Goal: Task Accomplishment & Management: Complete application form

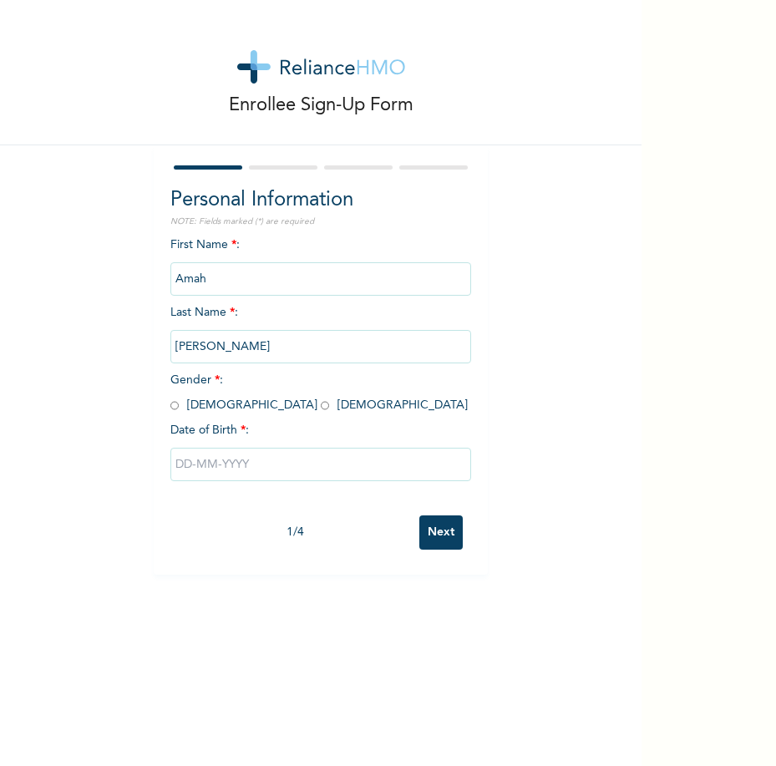
click at [699, 642] on div "Enrollee Sign-Up Form Personal Information NOTE: Fields marked (*) are required…" at bounding box center [388, 383] width 776 height 766
drag, startPoint x: 286, startPoint y: 281, endPoint x: 155, endPoint y: 278, distance: 131.2
click at [155, 278] on div "Personal Information NOTE: Fields marked (*) are required First Name * : [PERSO…" at bounding box center [321, 360] width 334 height 430
click at [236, 351] on input "[PERSON_NAME]" at bounding box center [321, 346] width 301 height 33
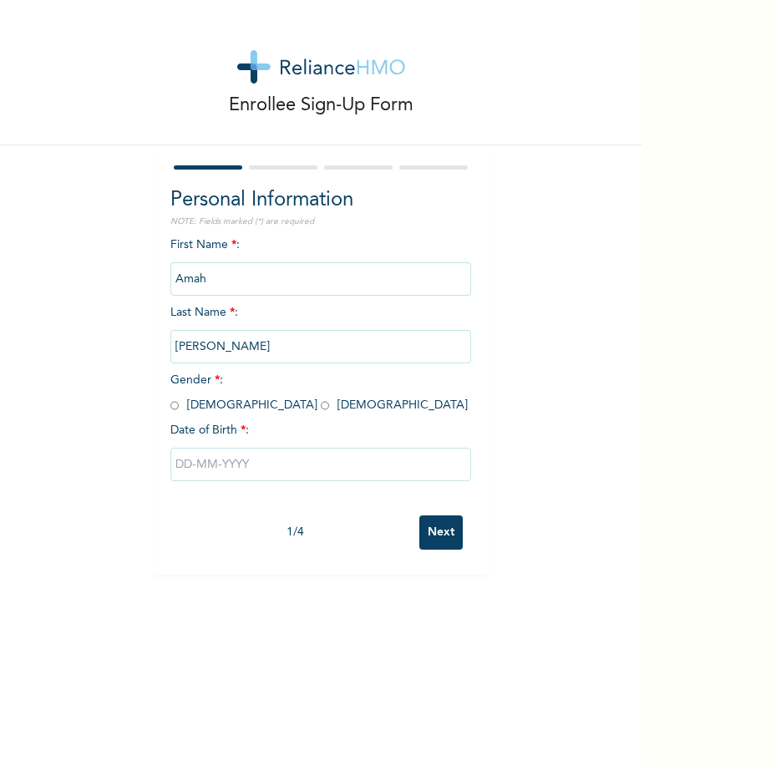
drag, startPoint x: 239, startPoint y: 349, endPoint x: 145, endPoint y: 356, distance: 93.9
click at [145, 356] on div "Enrollee Sign-Up Form Personal Information NOTE: Fields marked (*) are required…" at bounding box center [321, 287] width 642 height 575
click at [420, 516] on input "Next" at bounding box center [441, 533] width 43 height 34
click at [321, 409] on input "radio" at bounding box center [325, 406] width 8 height 16
radio input "true"
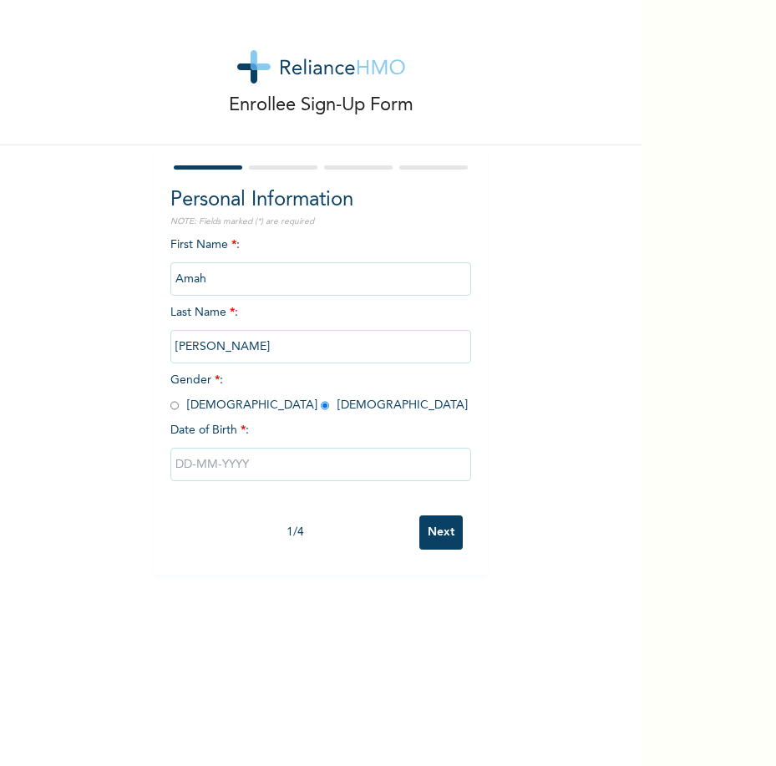
click at [263, 472] on input "text" at bounding box center [321, 464] width 301 height 33
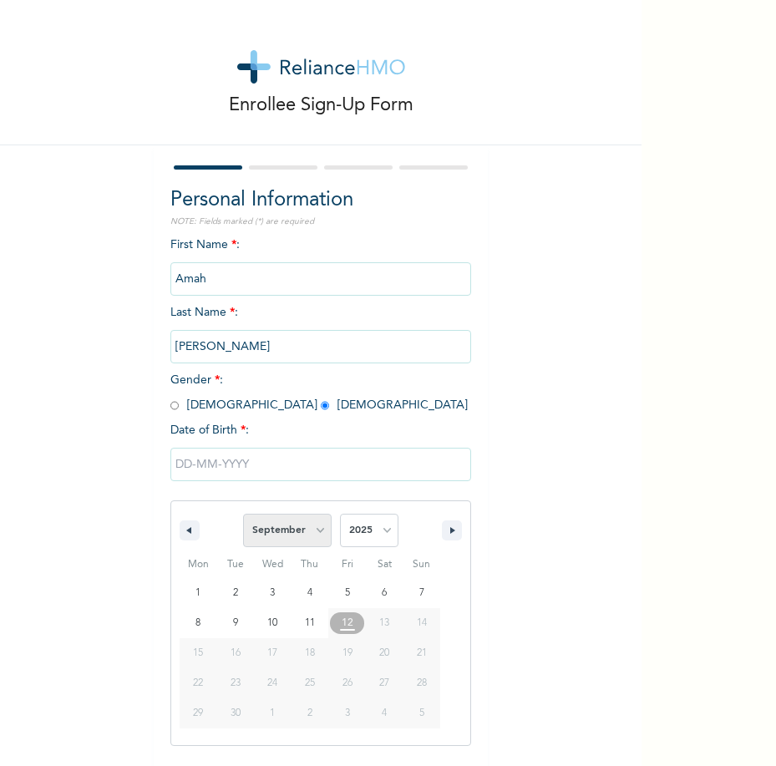
click at [312, 531] on select "January February March April May June July August September October November De…" at bounding box center [287, 530] width 89 height 33
select select "2"
click at [243, 515] on select "January February March April May June July August September October November De…" at bounding box center [287, 530] width 89 height 33
click at [379, 532] on select "2025 2024 2023 2022 2021 2020 2019 2018 2017 2016 2015 2014 2013 2012 2011 2010…" at bounding box center [369, 530] width 59 height 33
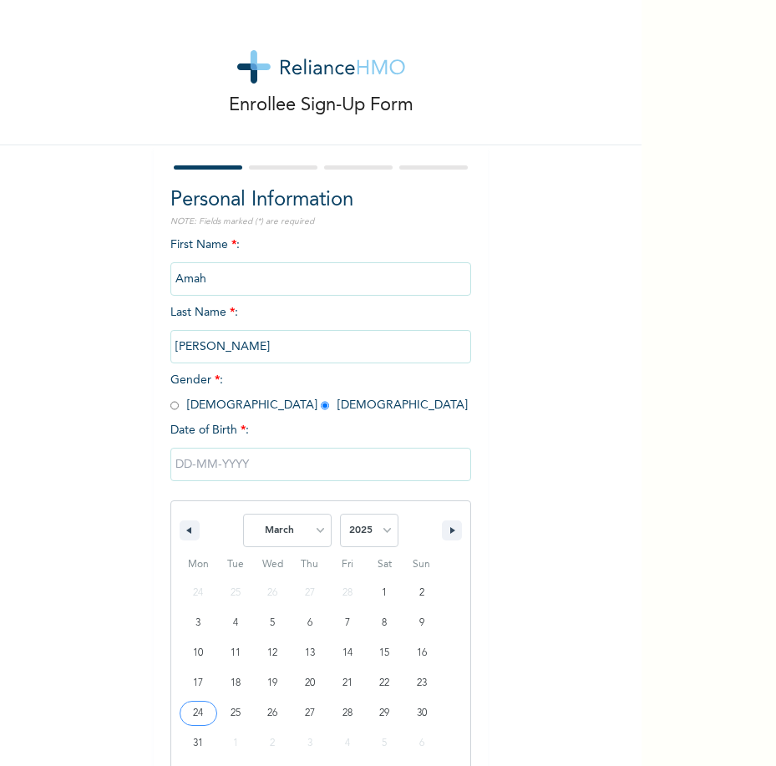
type input "[DATE]"
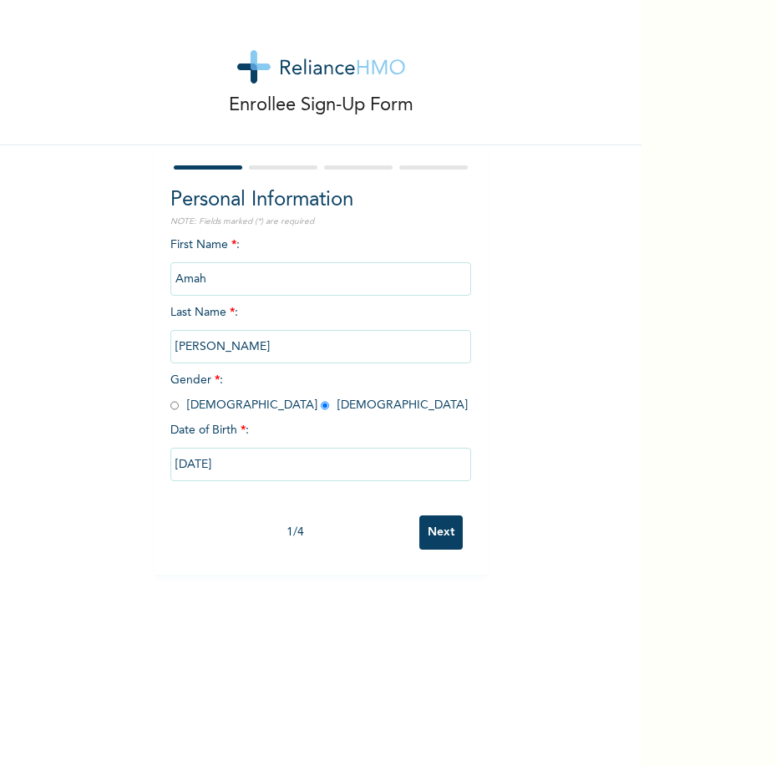
click at [314, 470] on input "[DATE]" at bounding box center [321, 464] width 301 height 33
select select "2"
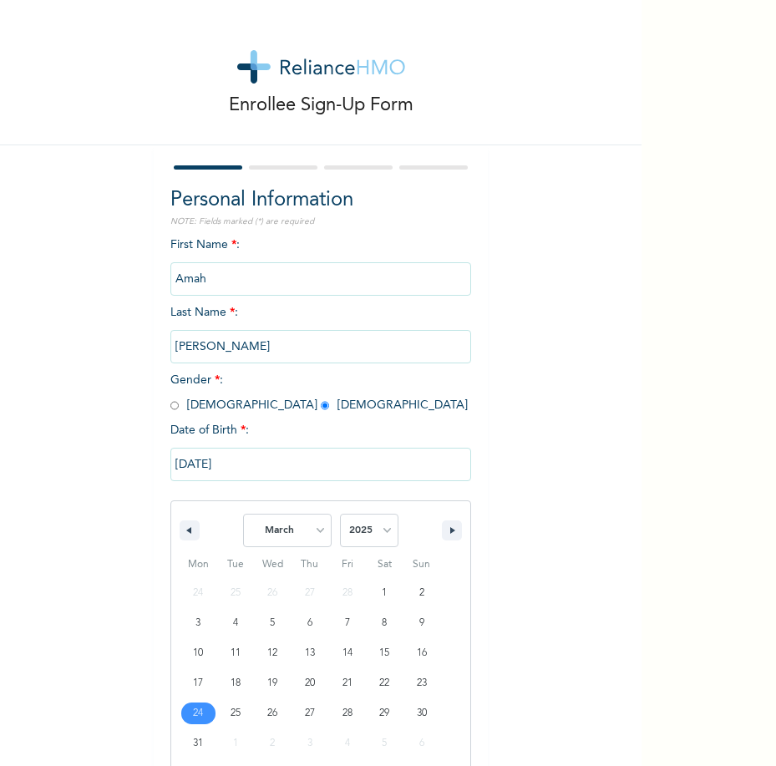
scroll to position [23, 0]
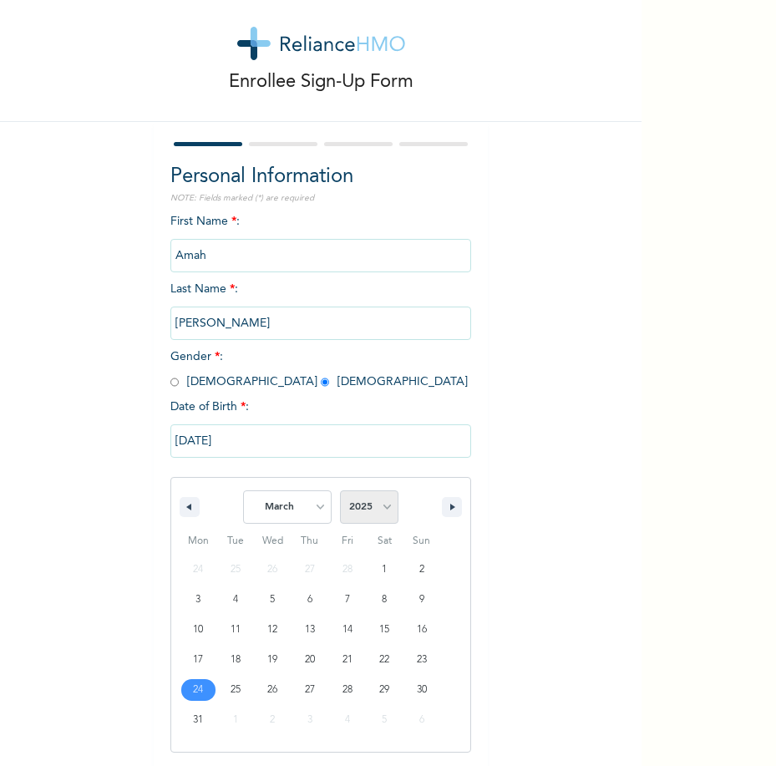
click at [382, 509] on select "2025 2024 2023 2022 2021 2020 2019 2018 2017 2016 2015 2014 2013 2012 2011 2010…" at bounding box center [369, 507] width 59 height 33
click at [361, 506] on select "2025 2024 2023 2022 2021 2020 2019 2018 2017 2016 2015 2014 2013 2012 2011 2010…" at bounding box center [369, 507] width 59 height 33
click at [239, 440] on input "[DATE]" at bounding box center [321, 441] width 301 height 33
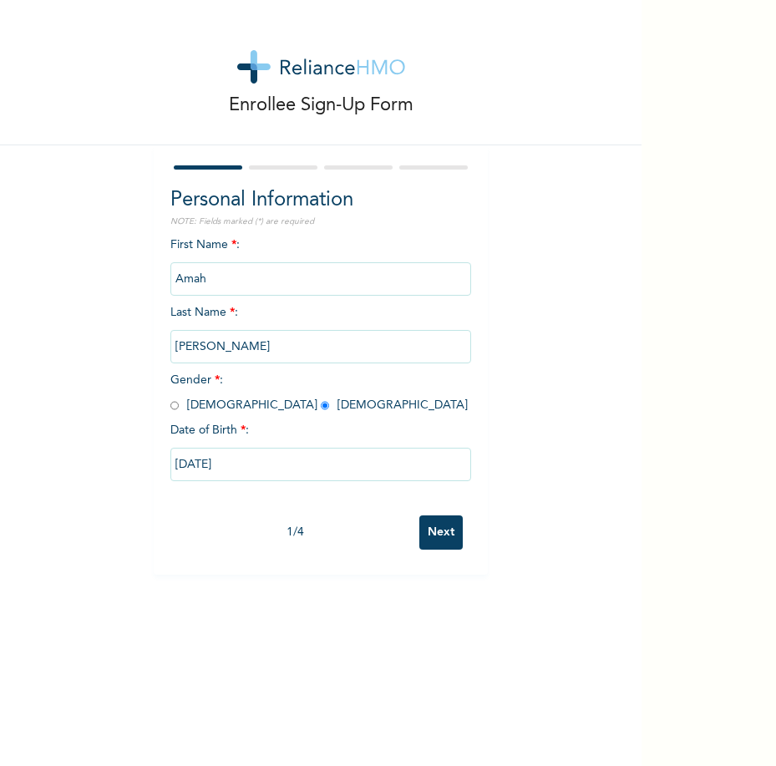
scroll to position [0, 0]
click at [237, 461] on input "[DATE]" at bounding box center [321, 464] width 301 height 33
select select "2"
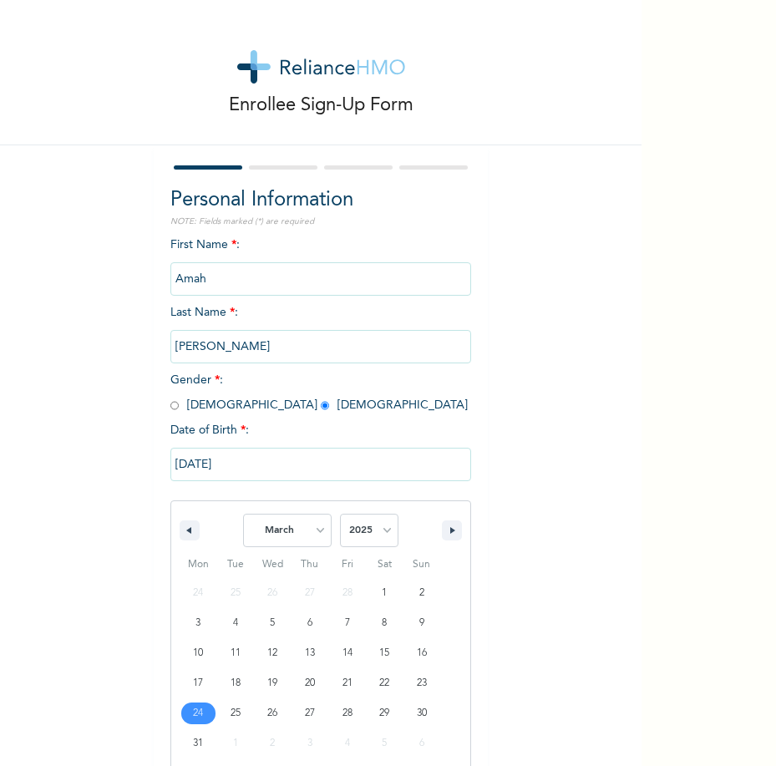
scroll to position [23, 0]
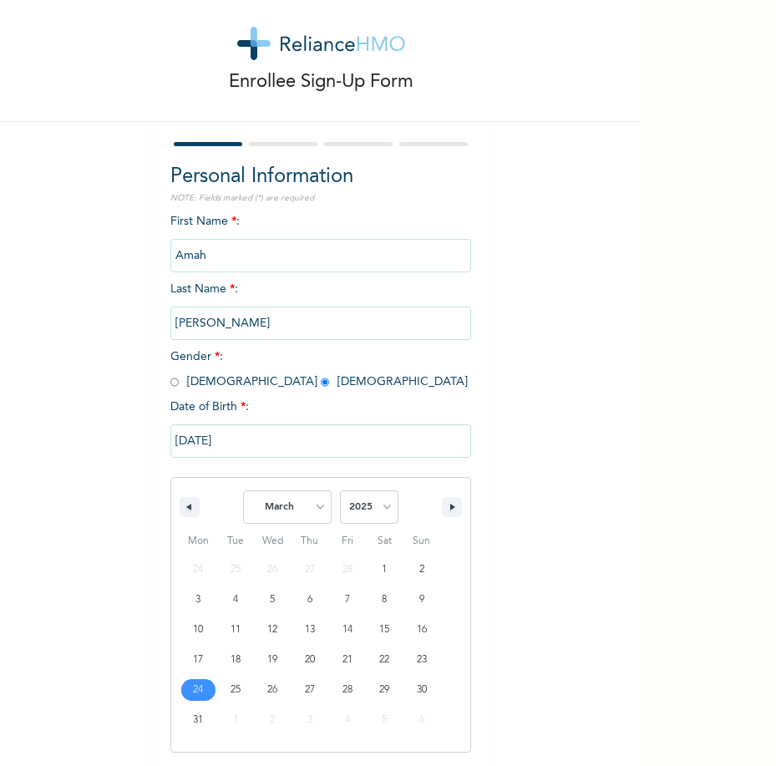
click at [237, 461] on div "[DATE] January February March April May June July August September October Nove…" at bounding box center [321, 584] width 301 height 337
click at [240, 445] on input "[DATE]" at bounding box center [321, 441] width 301 height 33
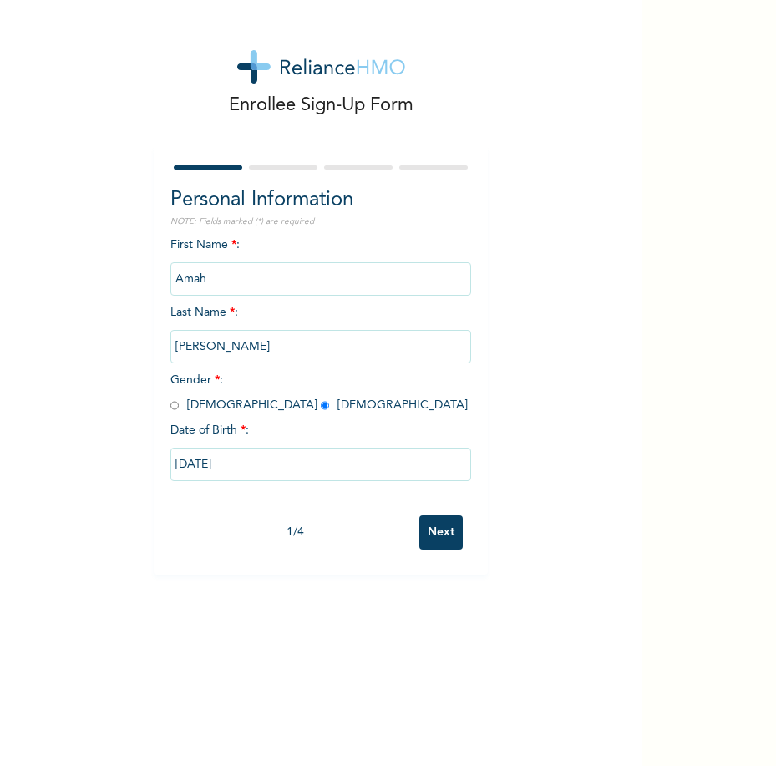
click at [243, 457] on input "[DATE]" at bounding box center [321, 464] width 301 height 33
select select "2"
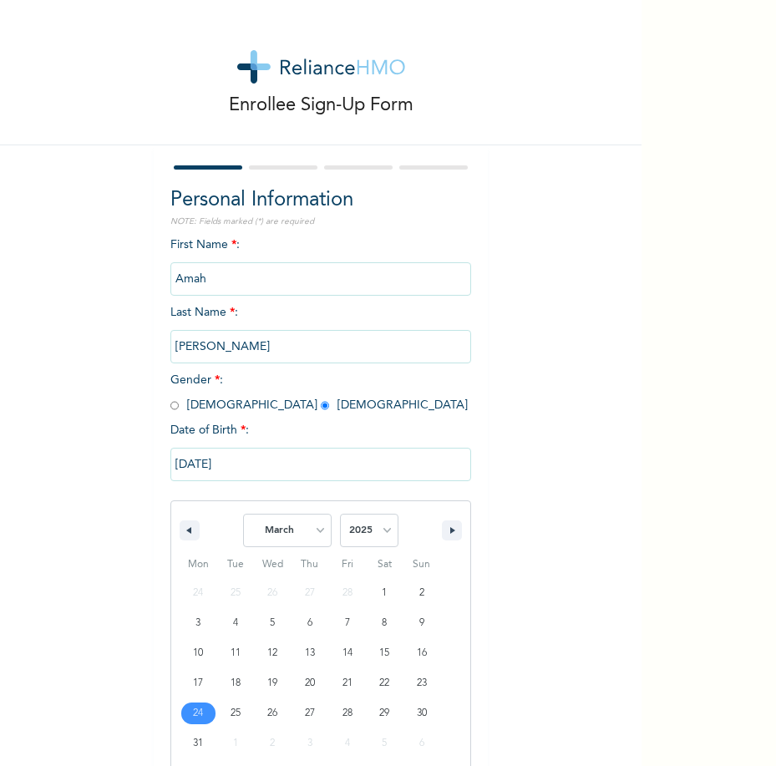
scroll to position [23, 0]
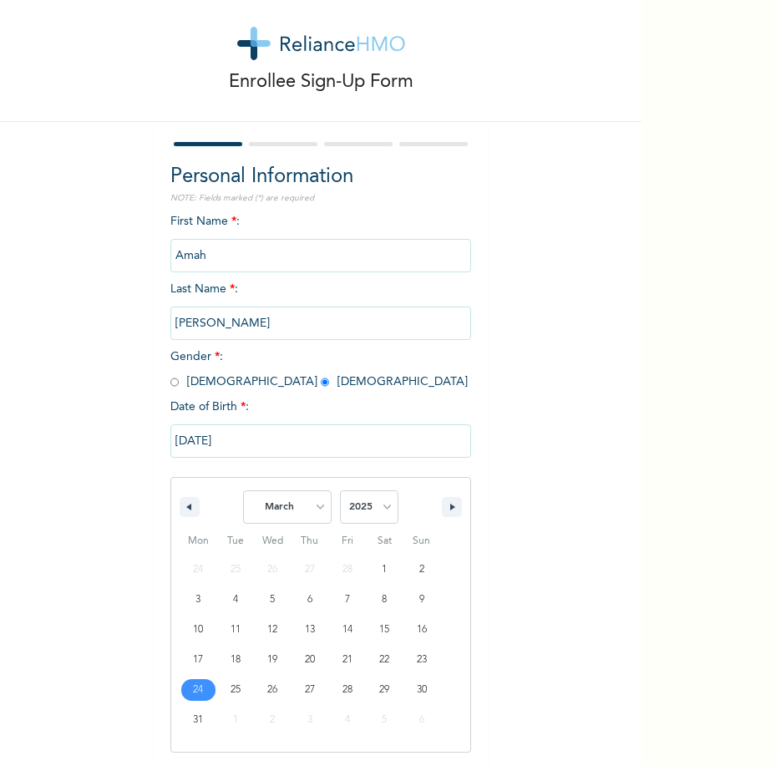
click at [243, 457] on input "[DATE]" at bounding box center [321, 441] width 301 height 33
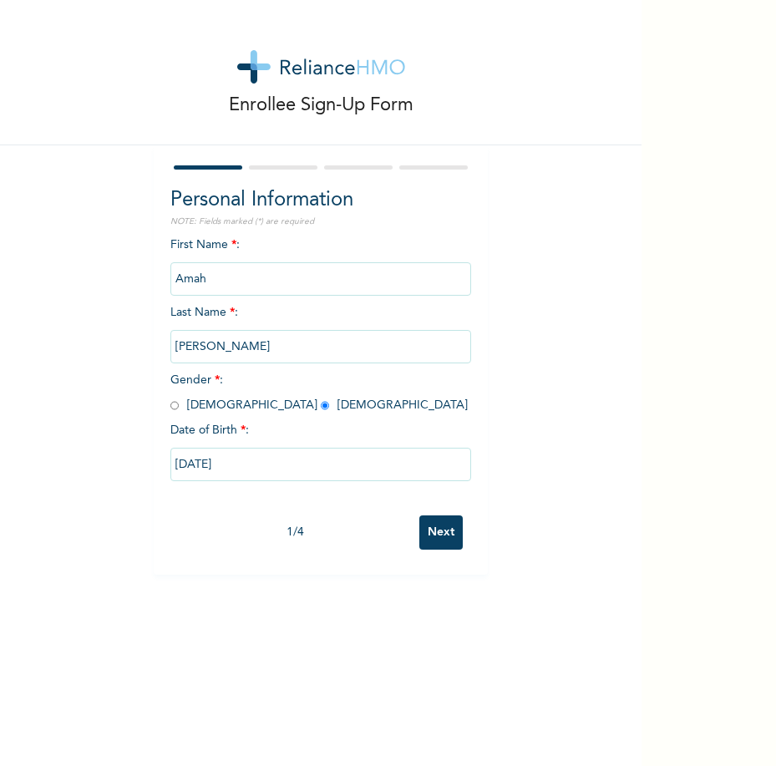
scroll to position [0, 0]
click at [237, 460] on input "[DATE]" at bounding box center [321, 464] width 301 height 33
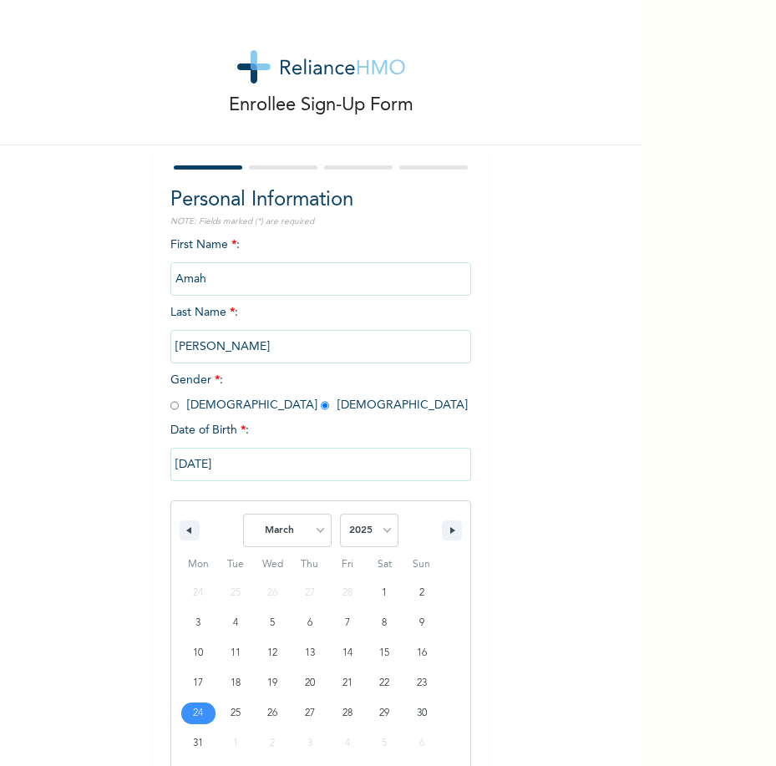
scroll to position [23, 0]
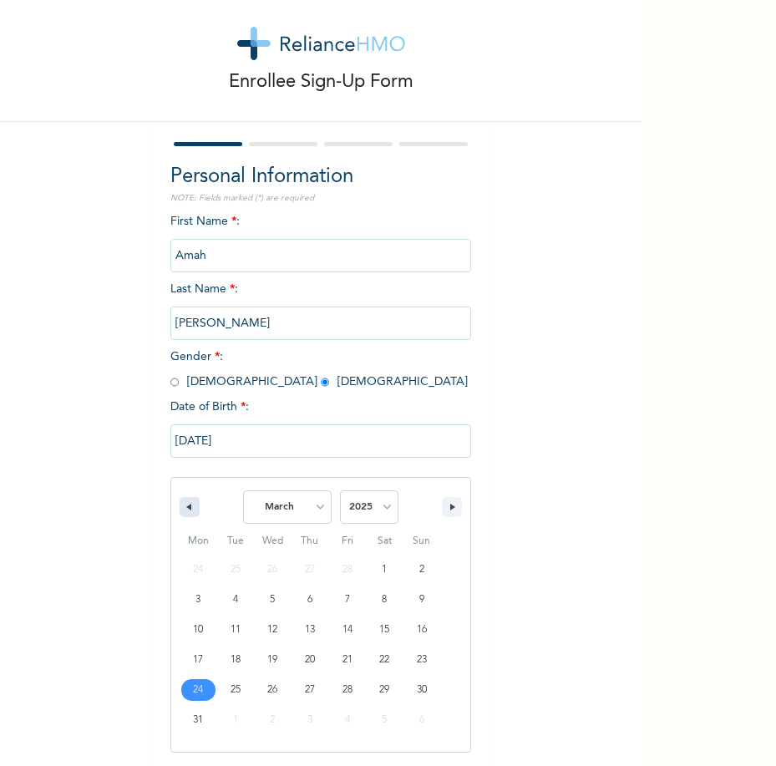
click at [180, 512] on button "button" at bounding box center [190, 507] width 20 height 20
select select "11"
select select "2024"
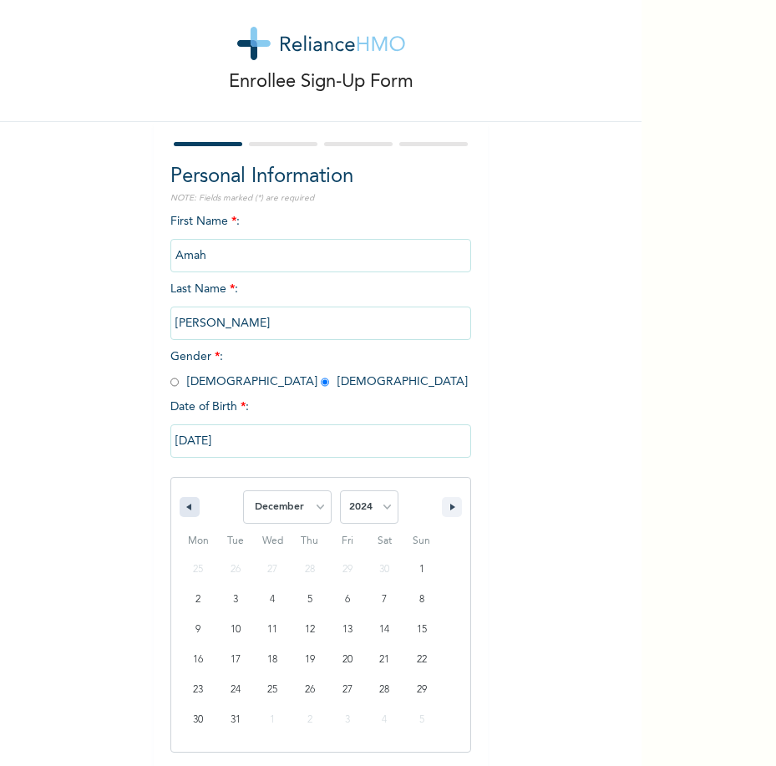
click at [180, 512] on button "button" at bounding box center [190, 507] width 20 height 20
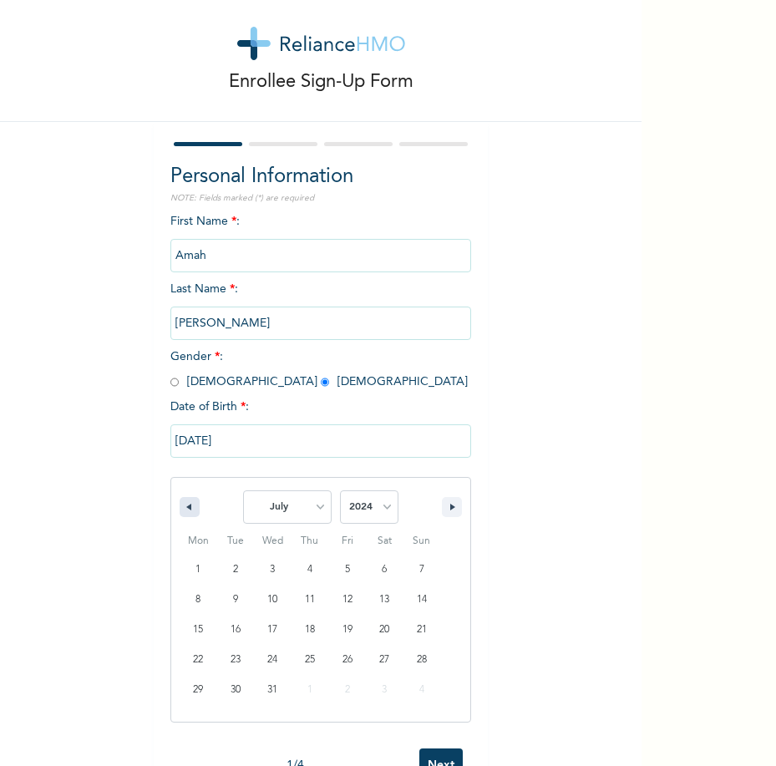
click at [180, 512] on button "button" at bounding box center [190, 507] width 20 height 20
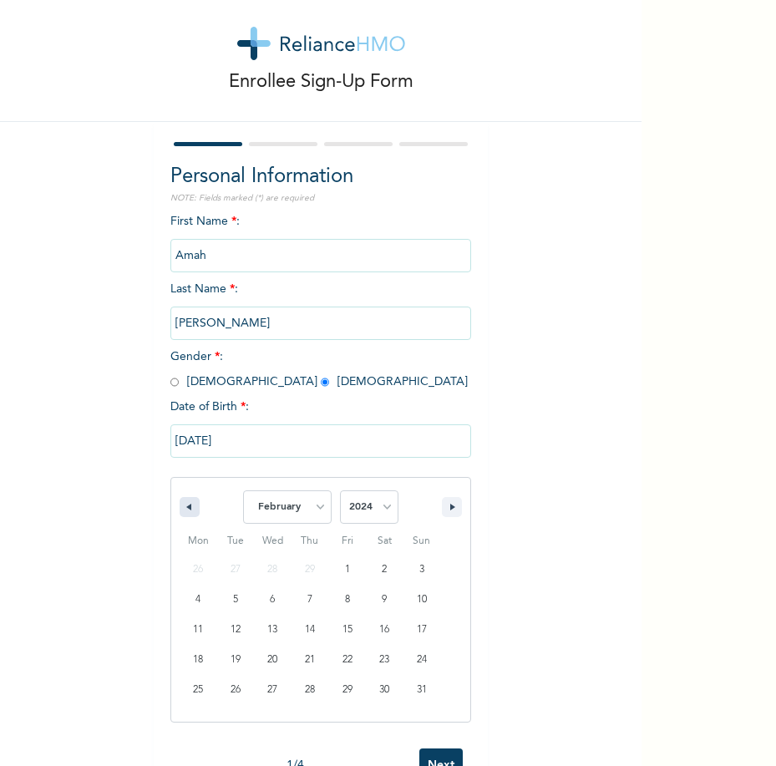
click at [180, 512] on button "button" at bounding box center [190, 507] width 20 height 20
select select "11"
select select "2023"
click at [180, 512] on button "button" at bounding box center [190, 507] width 20 height 20
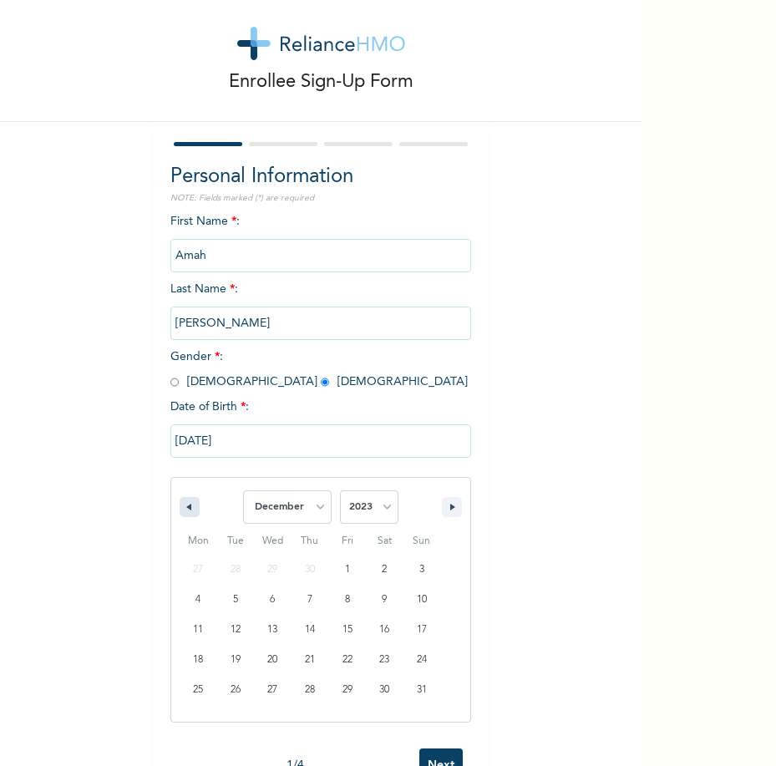
select select "10"
click at [367, 511] on select "2025 2024 2023 2022 2021 2020 2019 2018 2017 2016 2015 2014 2013 2012 2011 2010…" at bounding box center [369, 507] width 59 height 33
select select "1997"
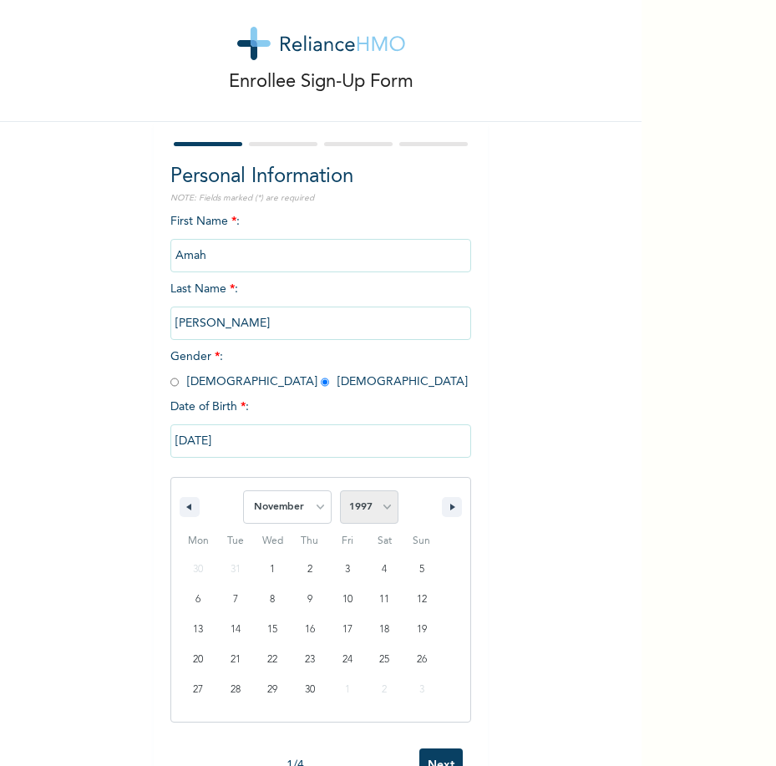
click at [340, 491] on select "2025 2024 2023 2022 2021 2020 2019 2018 2017 2016 2015 2014 2013 2012 2011 2010…" at bounding box center [369, 507] width 59 height 33
click at [283, 503] on select "January February March April May June July August September October November De…" at bounding box center [287, 507] width 89 height 33
select select "2"
click at [243, 491] on select "January February March April May June July August September October November De…" at bounding box center [287, 507] width 89 height 33
type input "[DATE]"
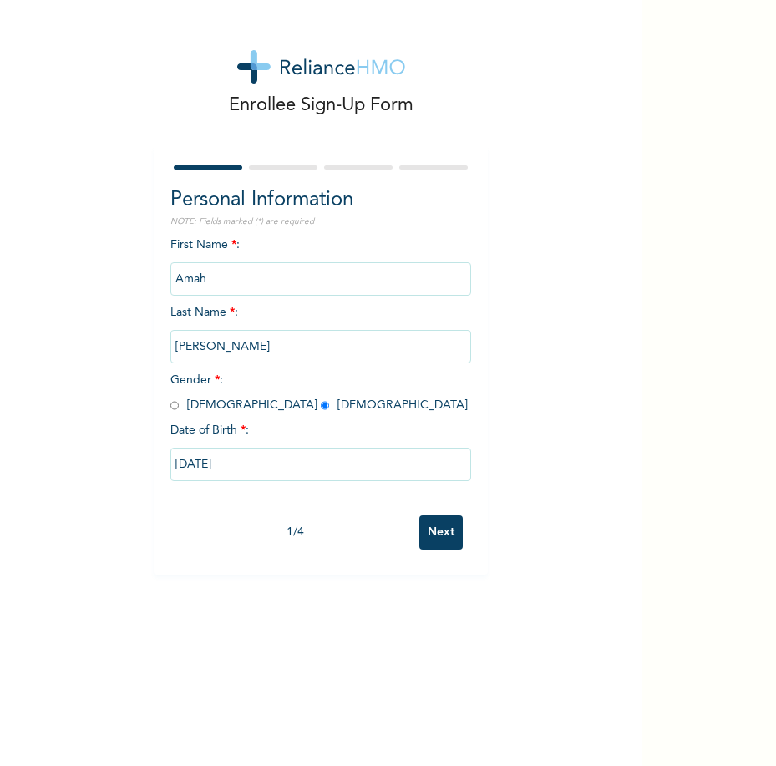
scroll to position [0, 0]
click at [449, 537] on input "Next" at bounding box center [441, 533] width 43 height 34
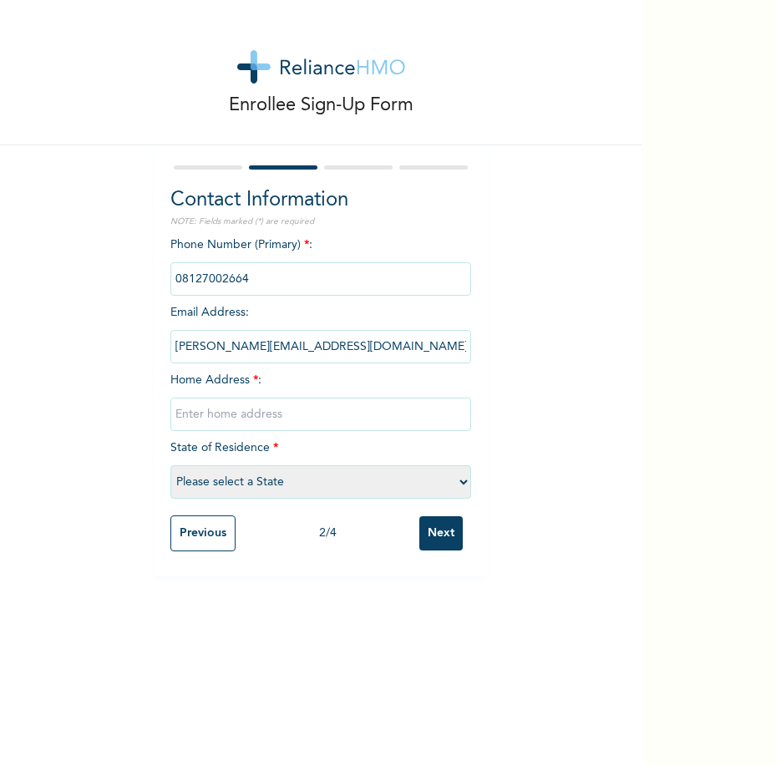
click at [297, 415] on input "text" at bounding box center [321, 414] width 301 height 33
type input "[STREET_ADDRESS][PERSON_NAME]."
select select "25"
click at [433, 536] on input "Next" at bounding box center [441, 534] width 43 height 34
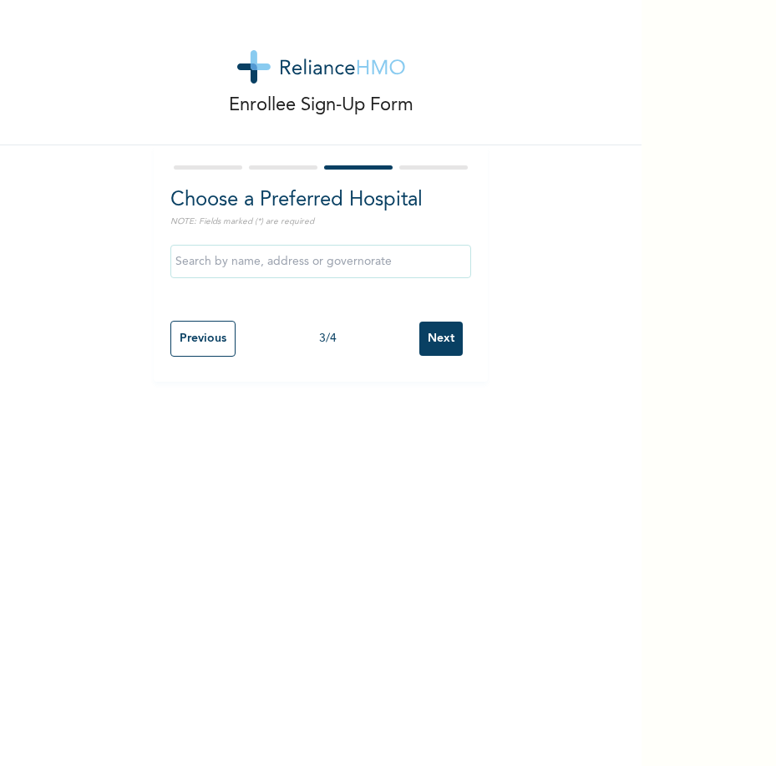
click at [396, 262] on input "text" at bounding box center [321, 261] width 301 height 33
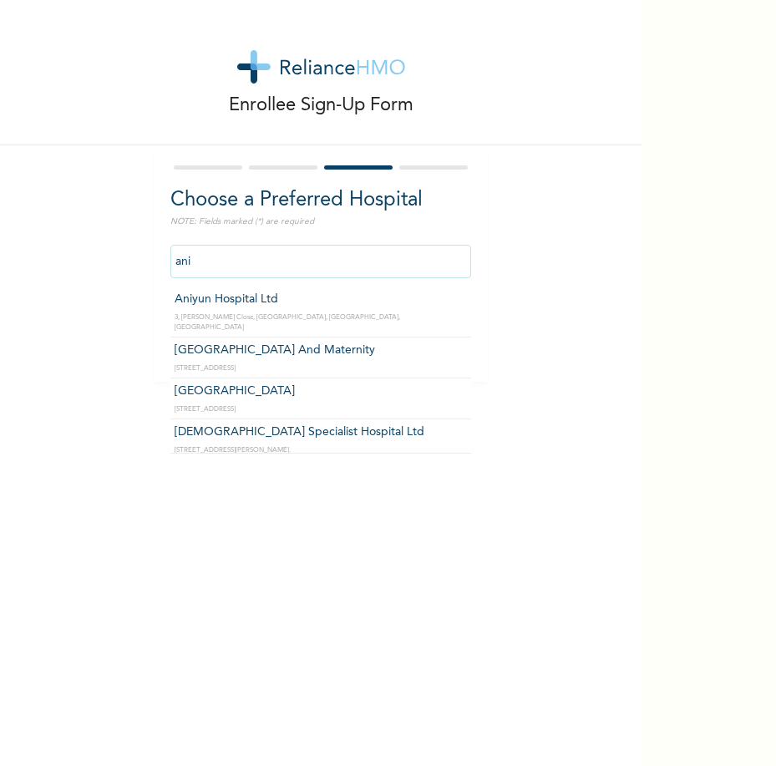
type input "Aniyun Hospital Ltd"
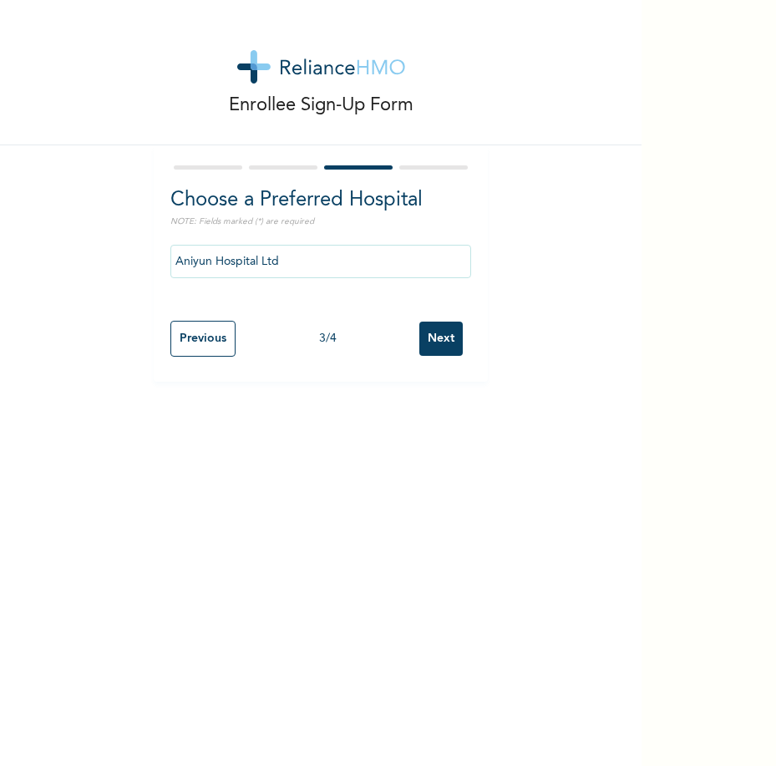
click at [427, 341] on input "Next" at bounding box center [441, 339] width 43 height 34
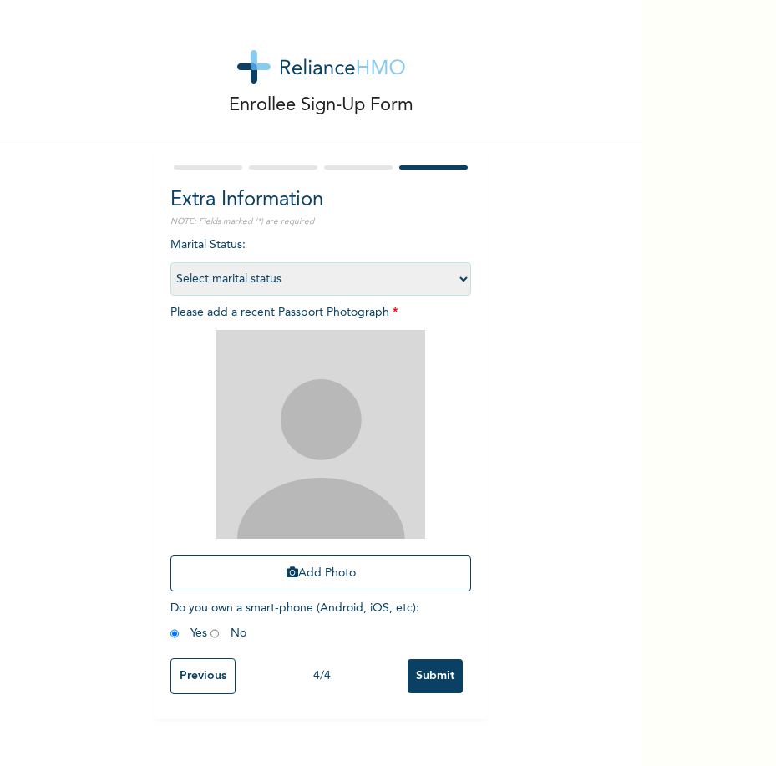
click at [458, 273] on select "Select marital status [DEMOGRAPHIC_DATA] Married [DEMOGRAPHIC_DATA] Widow/[DEMO…" at bounding box center [321, 278] width 301 height 33
select select "1"
click at [171, 262] on select "Select marital status [DEMOGRAPHIC_DATA] Married [DEMOGRAPHIC_DATA] Widow/[DEMO…" at bounding box center [321, 278] width 301 height 33
click at [331, 572] on button "Add Photo" at bounding box center [321, 574] width 301 height 36
click at [393, 582] on button "Add Photo" at bounding box center [321, 574] width 301 height 36
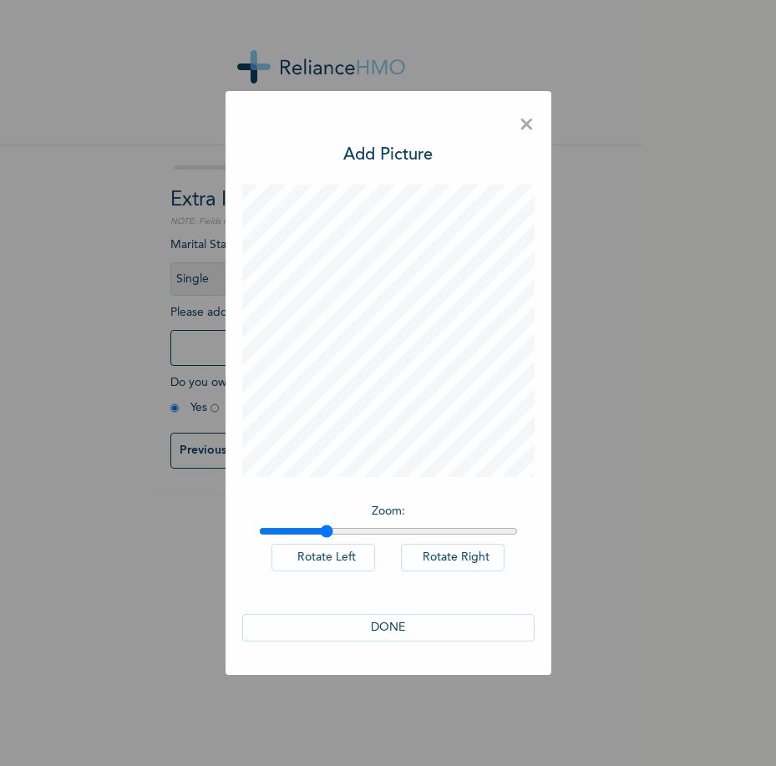
drag, startPoint x: 263, startPoint y: 528, endPoint x: 326, endPoint y: 529, distance: 62.7
click at [326, 529] on input "range" at bounding box center [388, 531] width 259 height 13
drag, startPoint x: 327, startPoint y: 532, endPoint x: 406, endPoint y: 533, distance: 79.4
type input "1.57"
click at [406, 533] on input "range" at bounding box center [388, 531] width 259 height 13
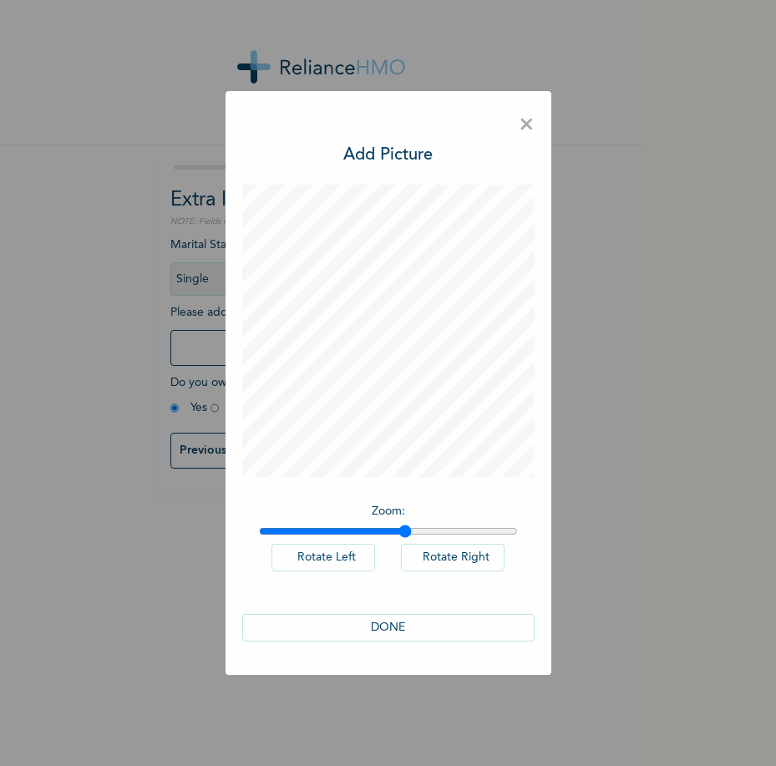
click at [413, 627] on button "DONE" at bounding box center [388, 628] width 293 height 28
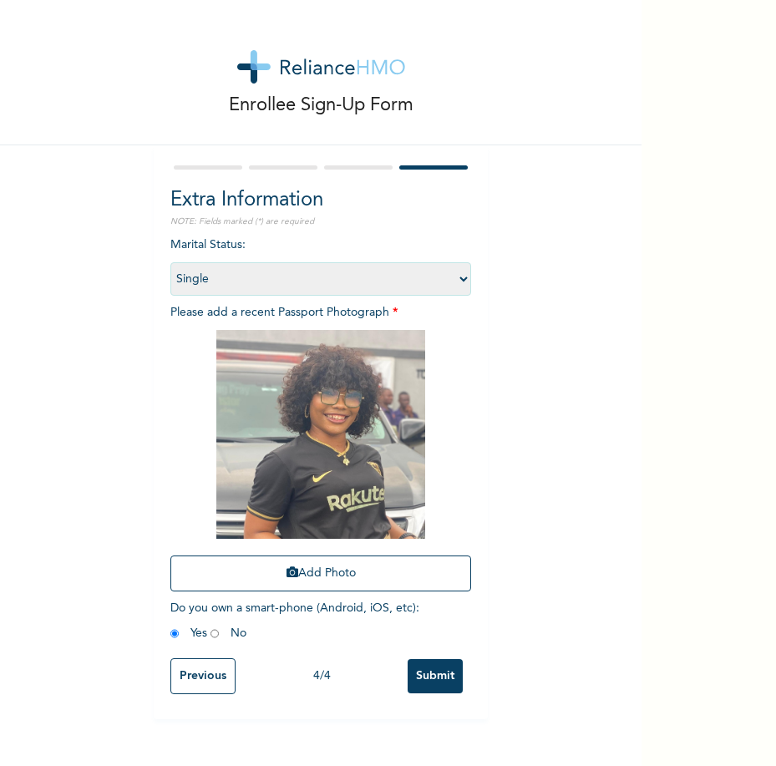
click at [211, 635] on input "radio" at bounding box center [215, 634] width 8 height 16
radio input "true"
click at [171, 635] on input "radio" at bounding box center [175, 634] width 8 height 16
radio input "true"
click at [421, 682] on input "Submit" at bounding box center [435, 676] width 55 height 34
